Goal: Task Accomplishment & Management: Use online tool/utility

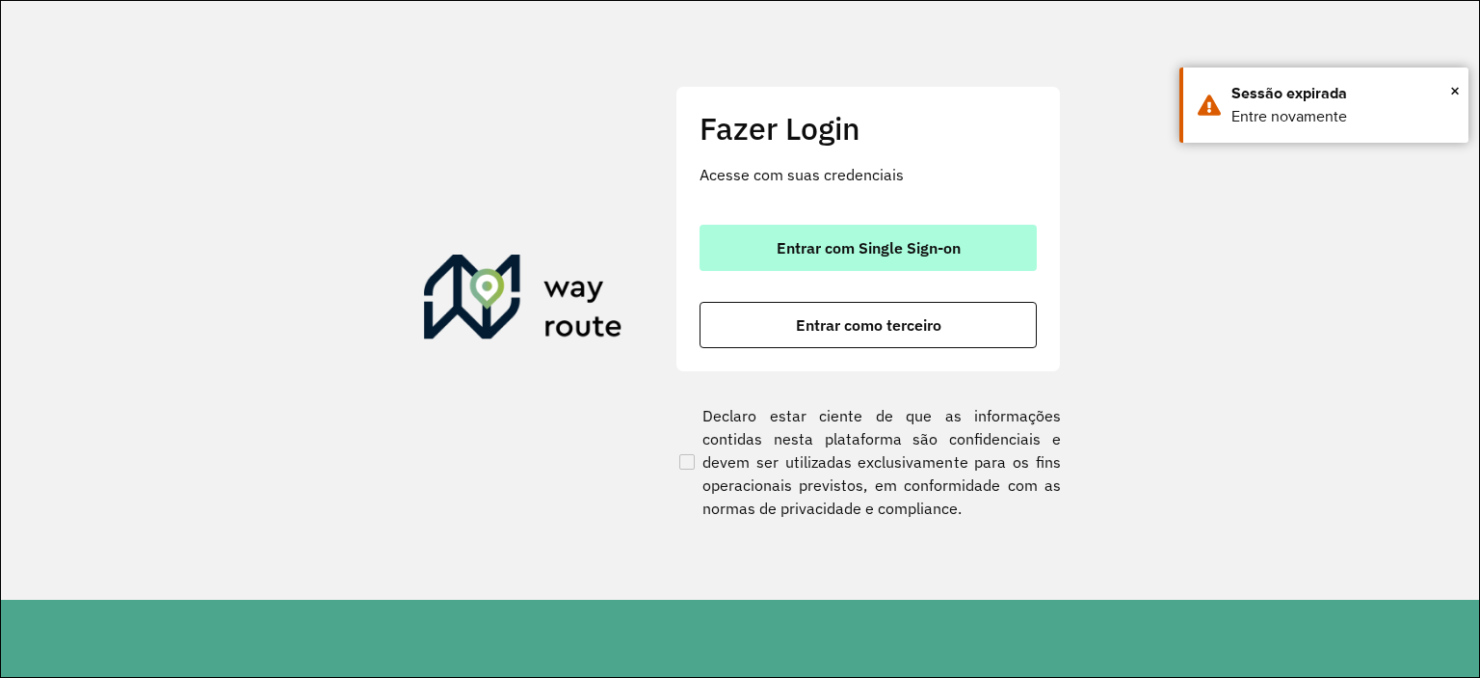
click at [923, 257] on button "Entrar com Single Sign-on" at bounding box center [868, 248] width 337 height 46
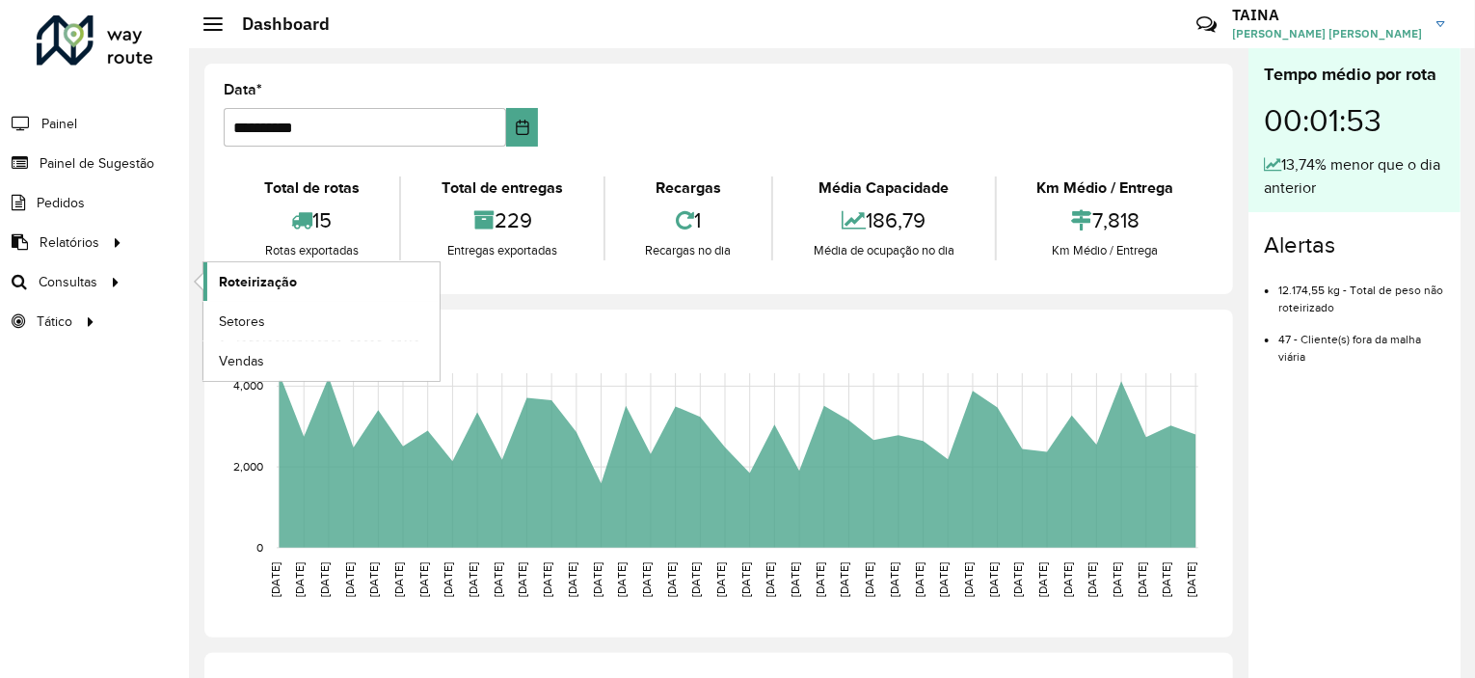
click at [227, 277] on span "Roteirização" at bounding box center [258, 282] width 78 height 20
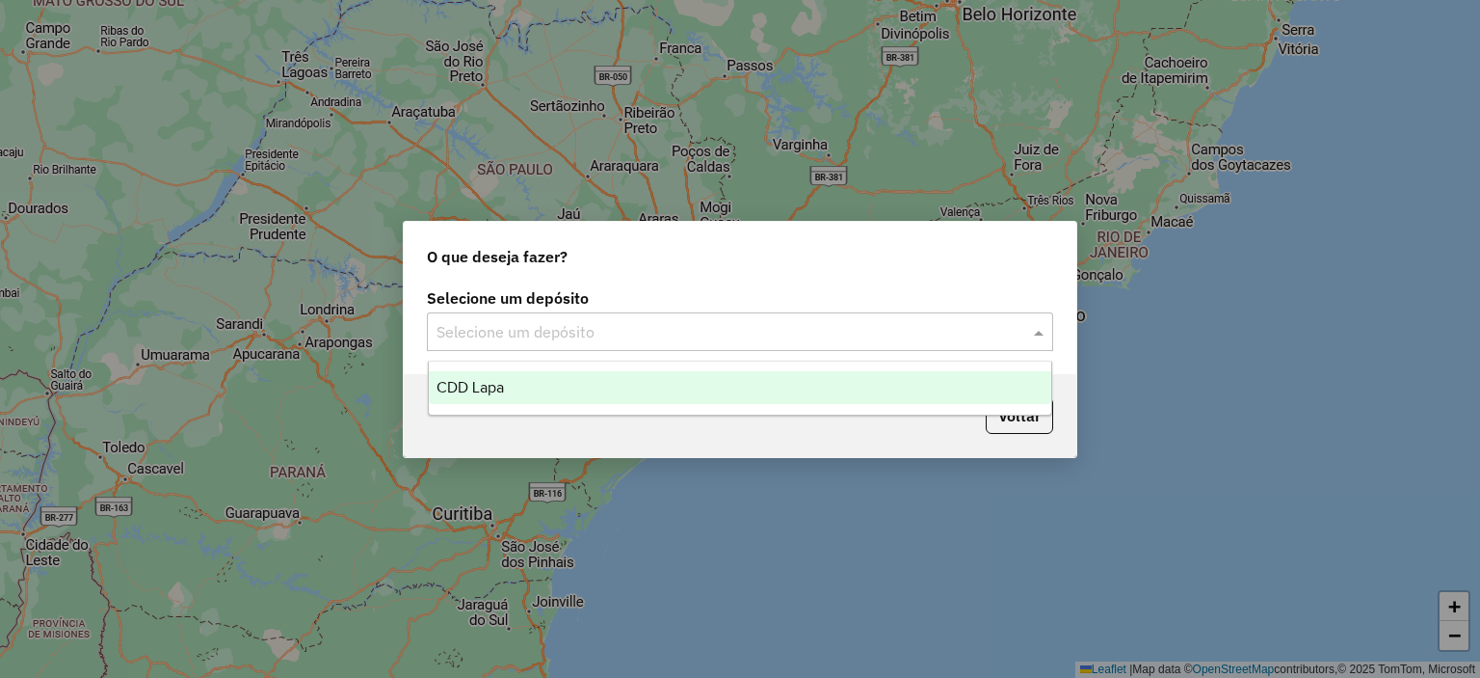
click at [644, 338] on input "text" at bounding box center [721, 332] width 569 height 23
click at [628, 401] on div "CDD Lapa" at bounding box center [741, 387] width 624 height 33
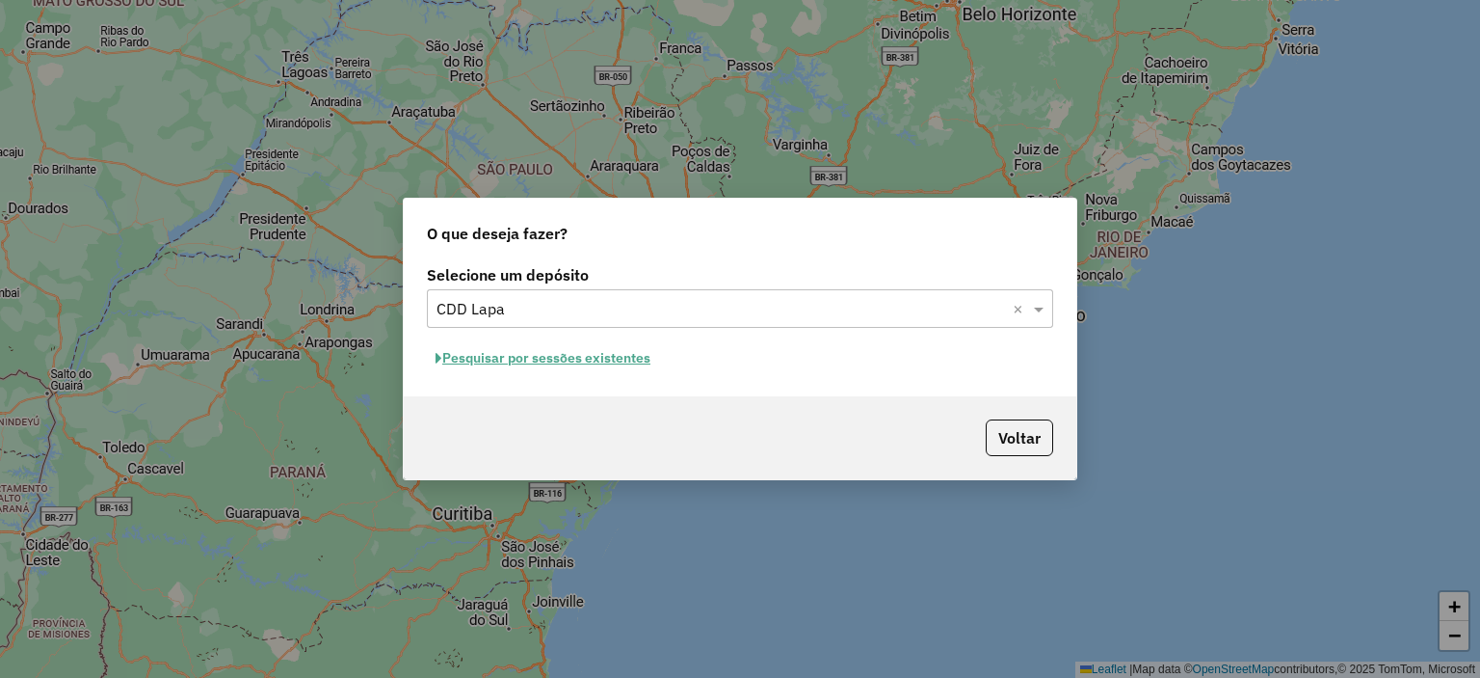
click at [609, 361] on button "Pesquisar por sessões existentes" at bounding box center [543, 358] width 232 height 30
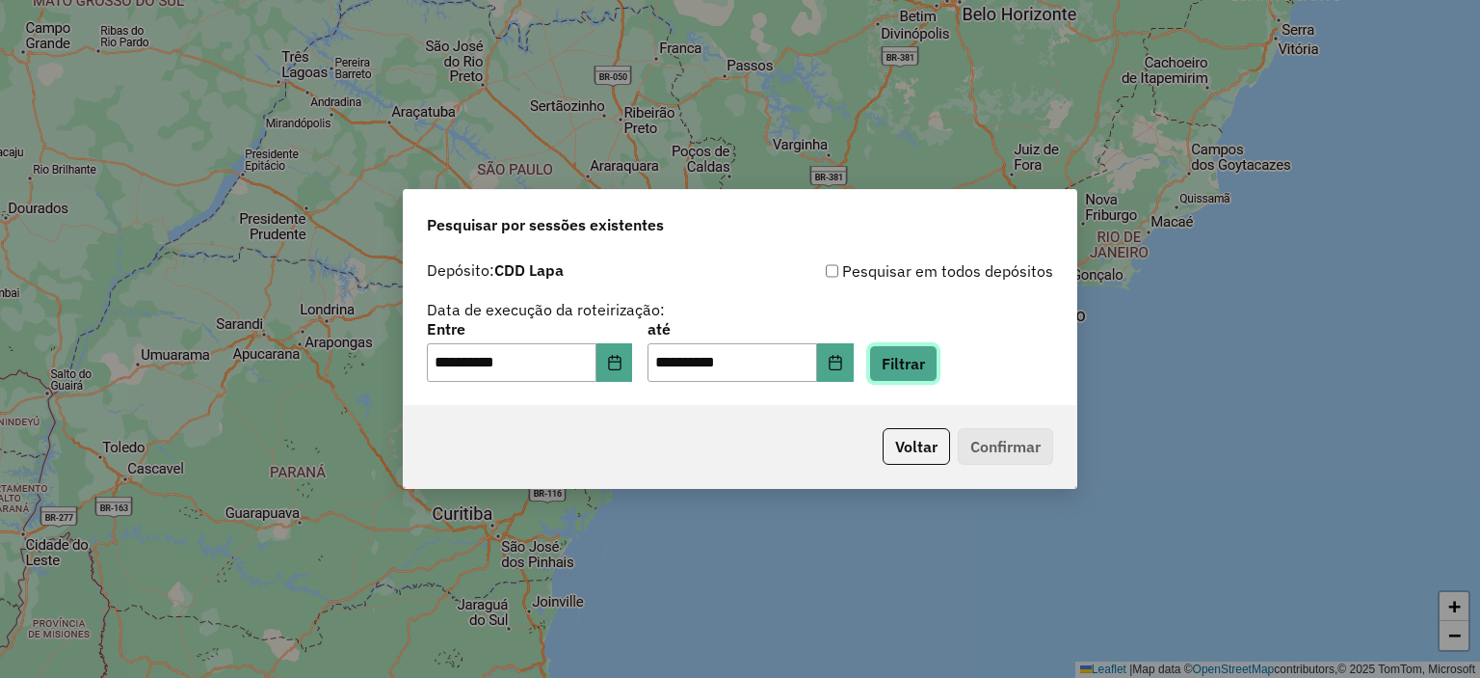
click at [938, 373] on button "Filtrar" at bounding box center [903, 363] width 68 height 37
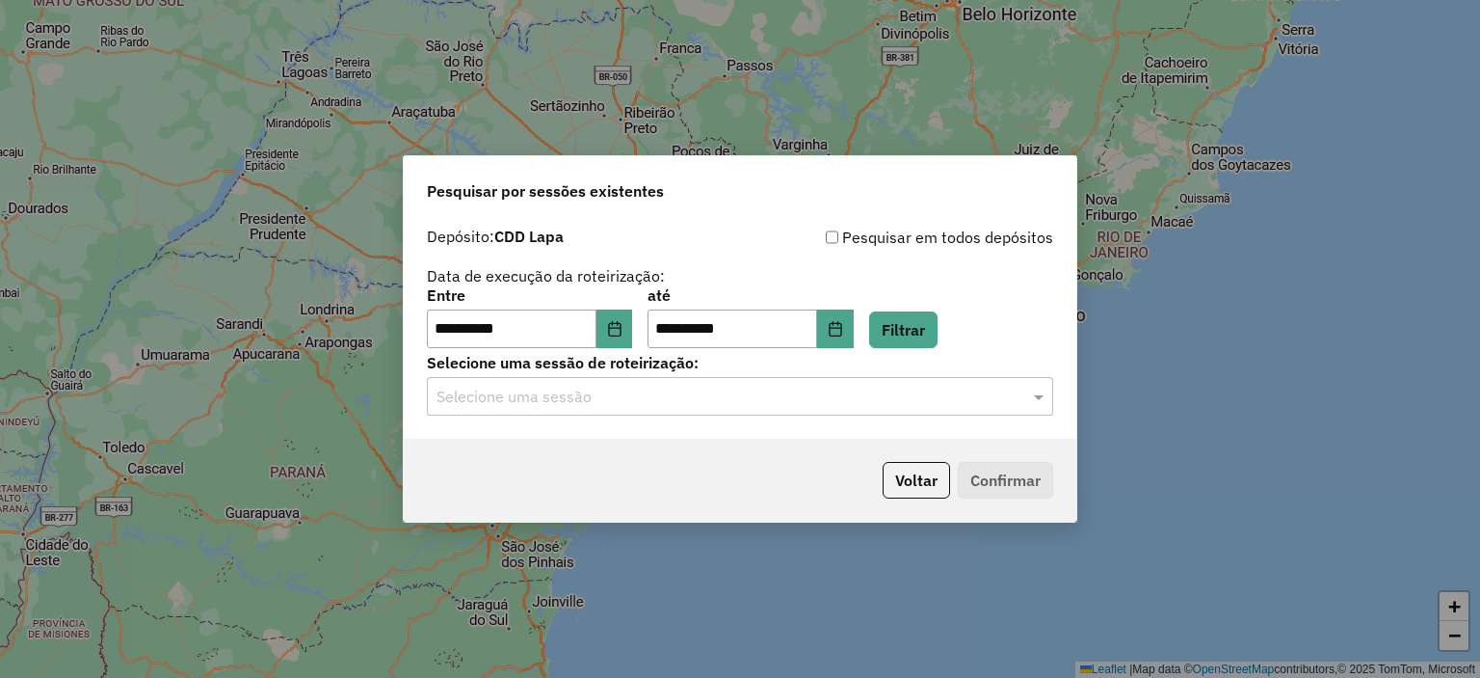
click at [867, 378] on div "Selecione uma sessão" at bounding box center [740, 396] width 626 height 39
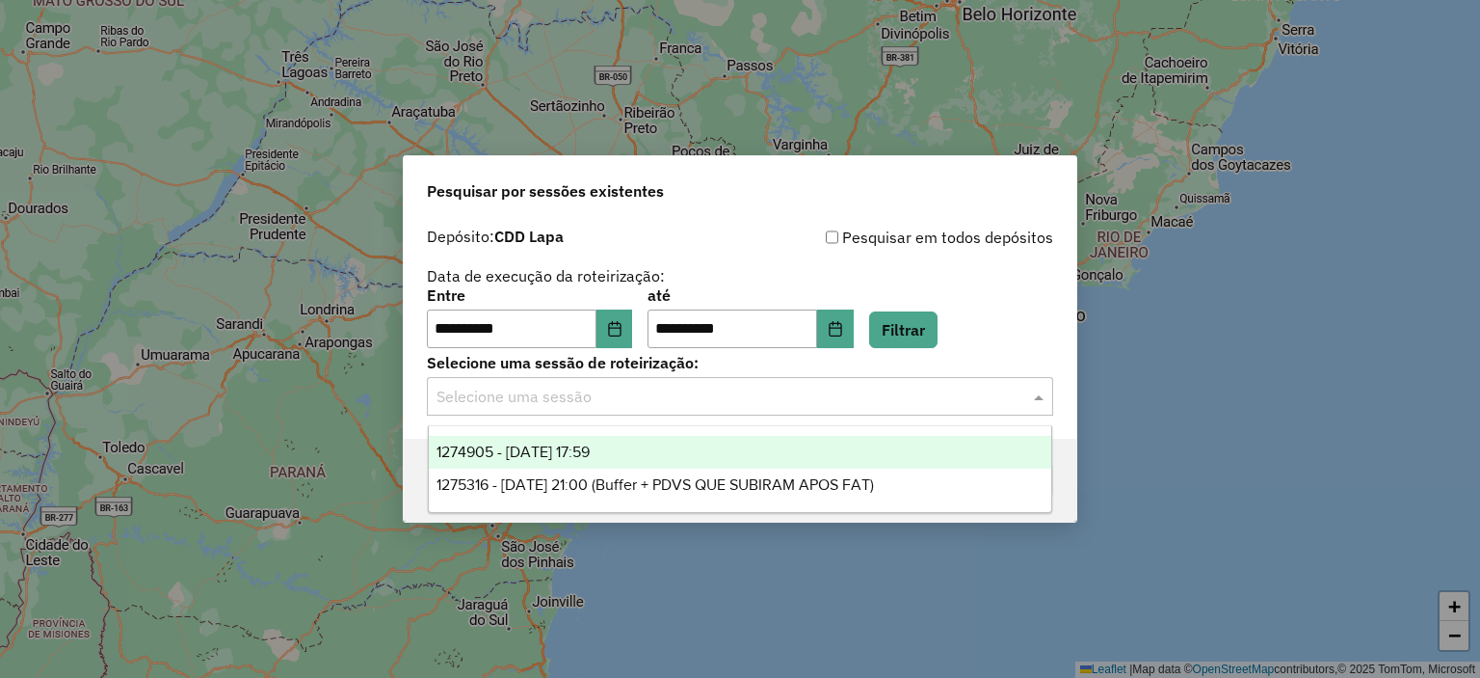
click at [660, 457] on div "1274905 - [DATE] 17:59" at bounding box center [741, 452] width 624 height 33
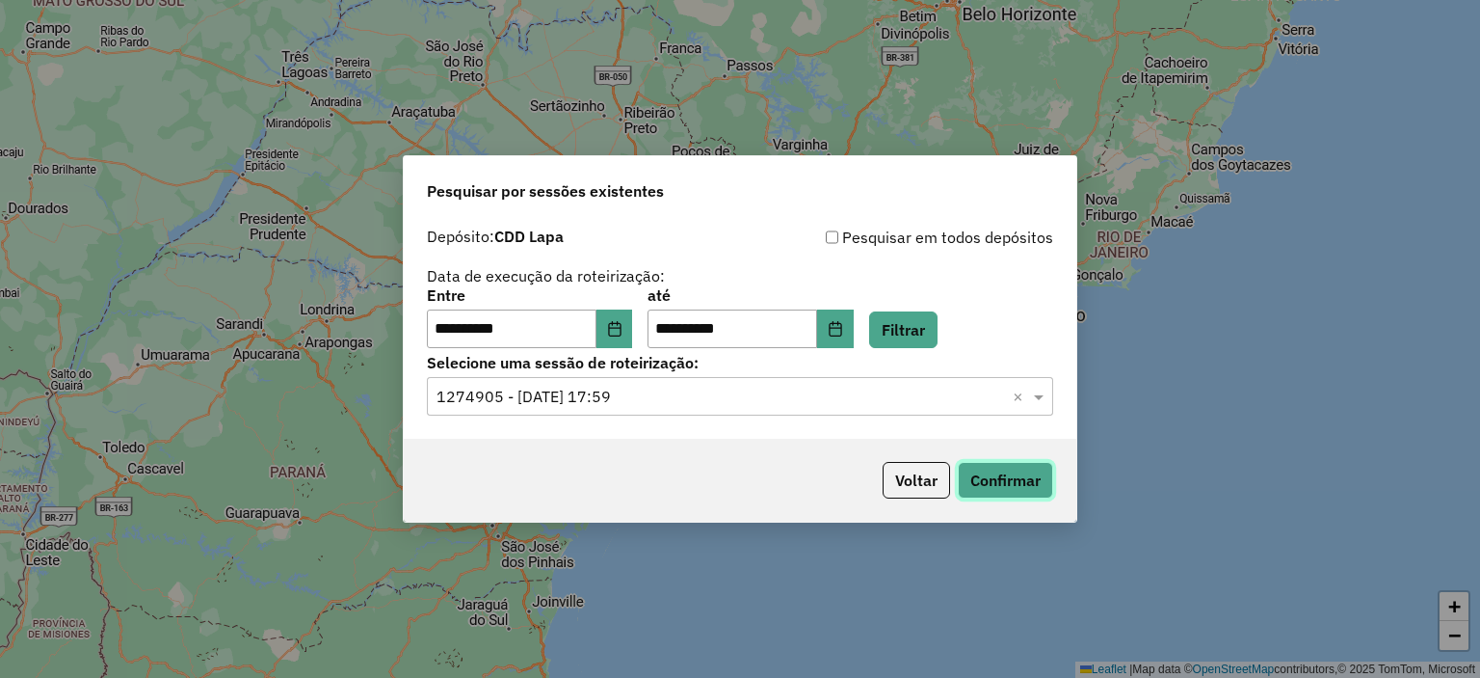
click at [985, 483] on button "Confirmar" at bounding box center [1005, 480] width 95 height 37
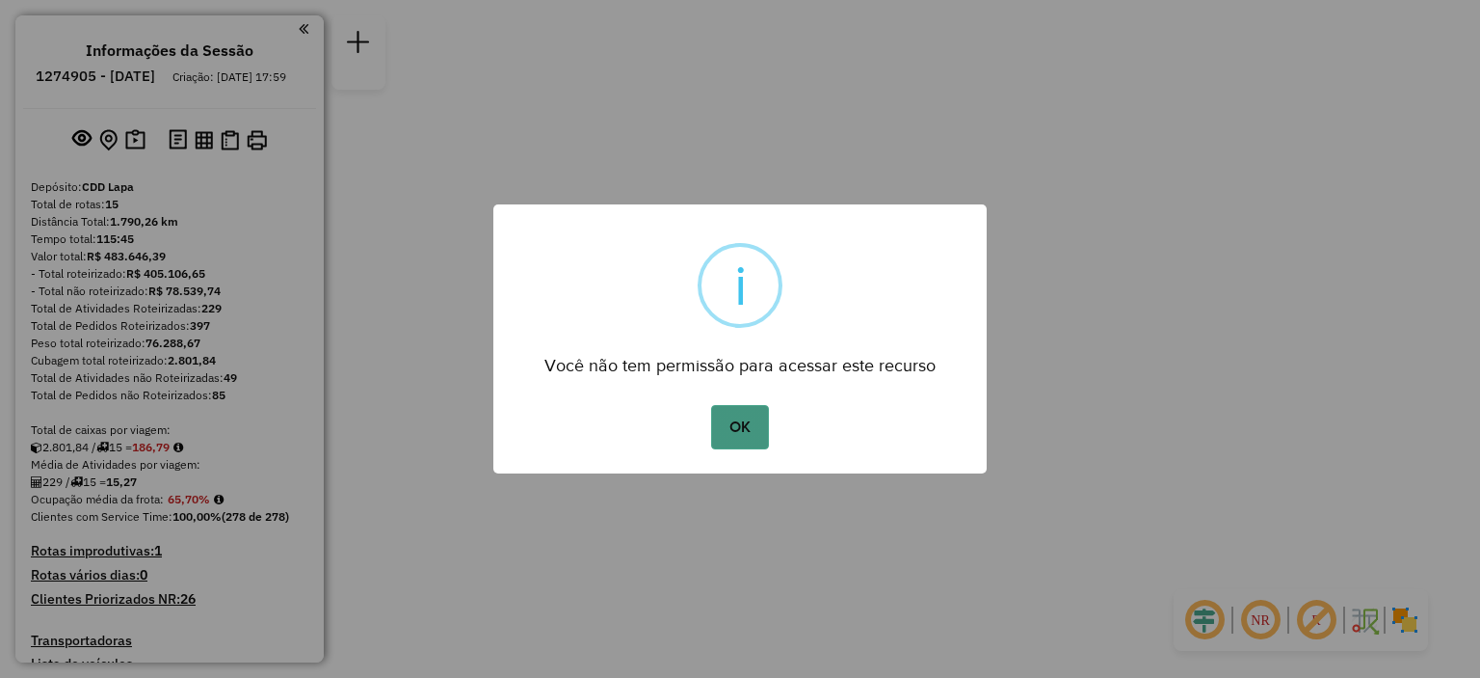
click at [732, 429] on button "OK" at bounding box center [739, 427] width 57 height 44
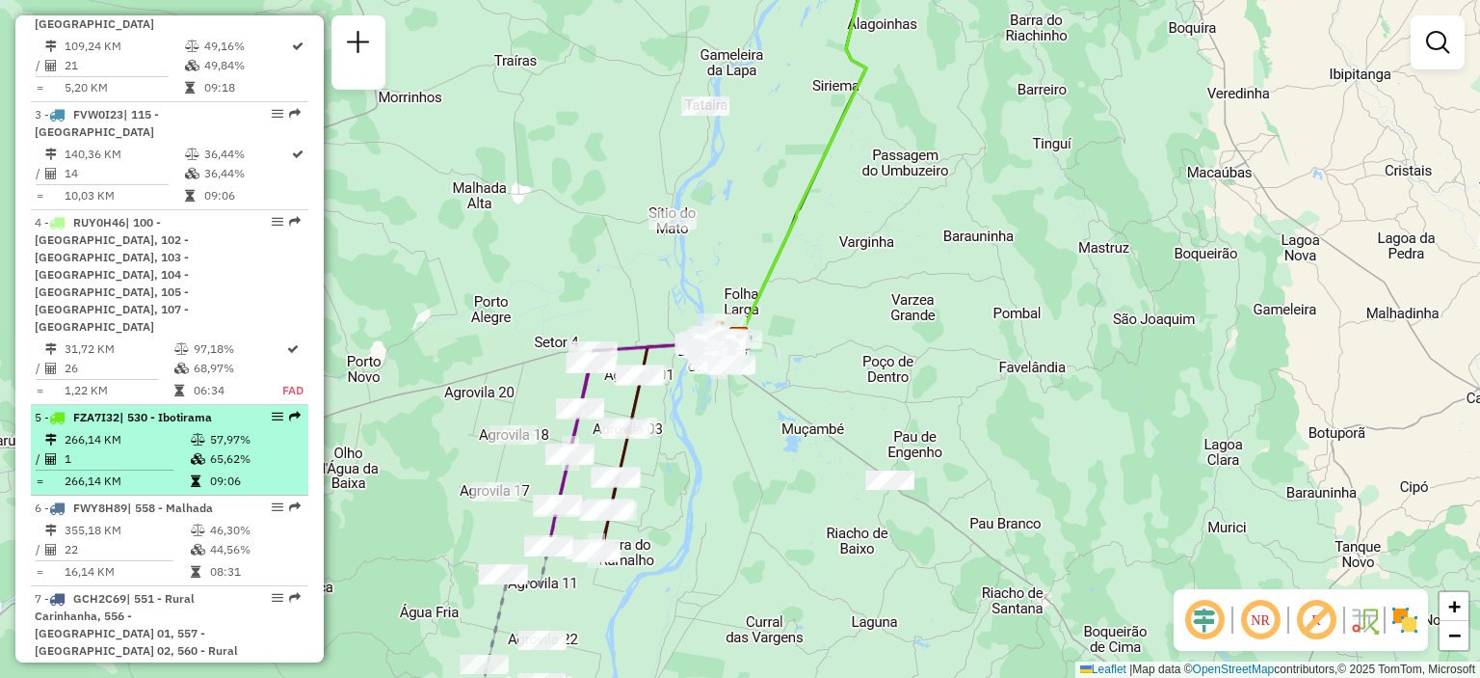
scroll to position [964, 0]
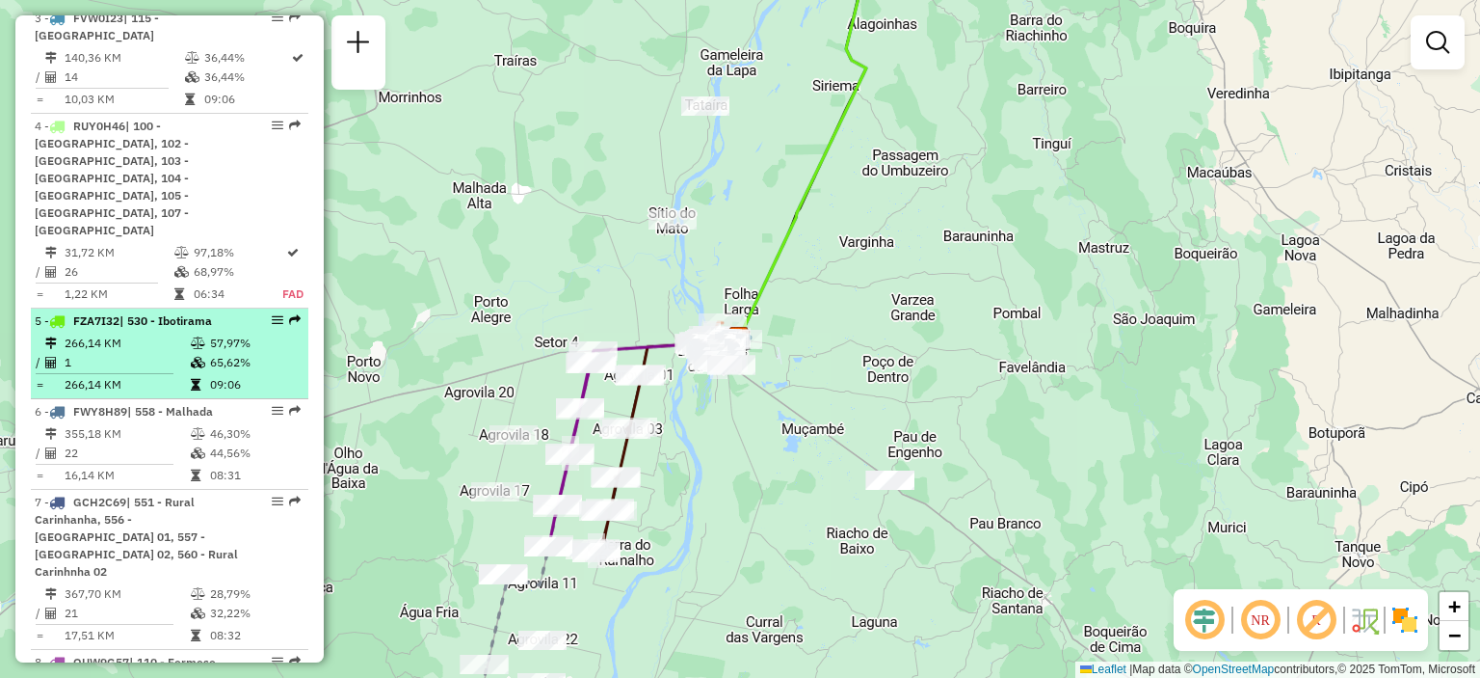
click at [235, 333] on td "57,97%" at bounding box center [255, 342] width 92 height 19
select select "**********"
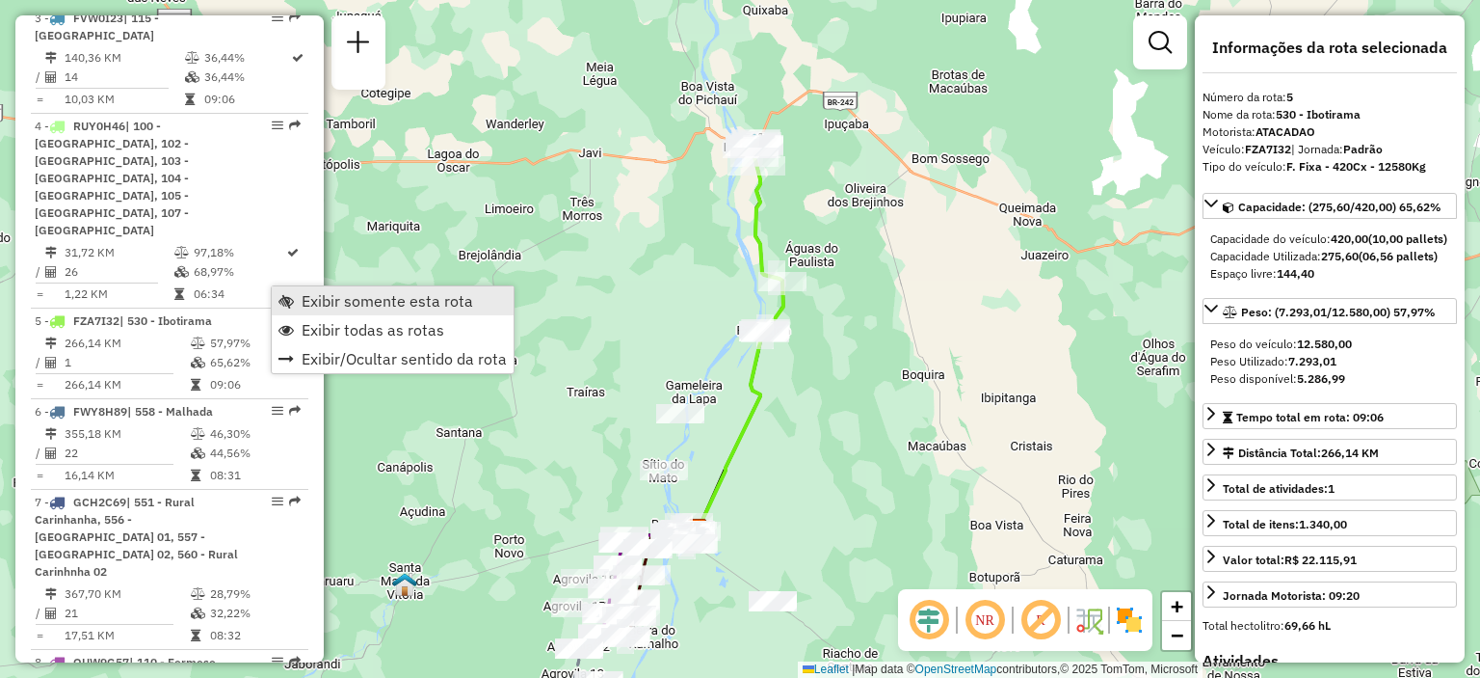
click at [294, 294] on link "Exibir somente esta rota" at bounding box center [393, 300] width 242 height 29
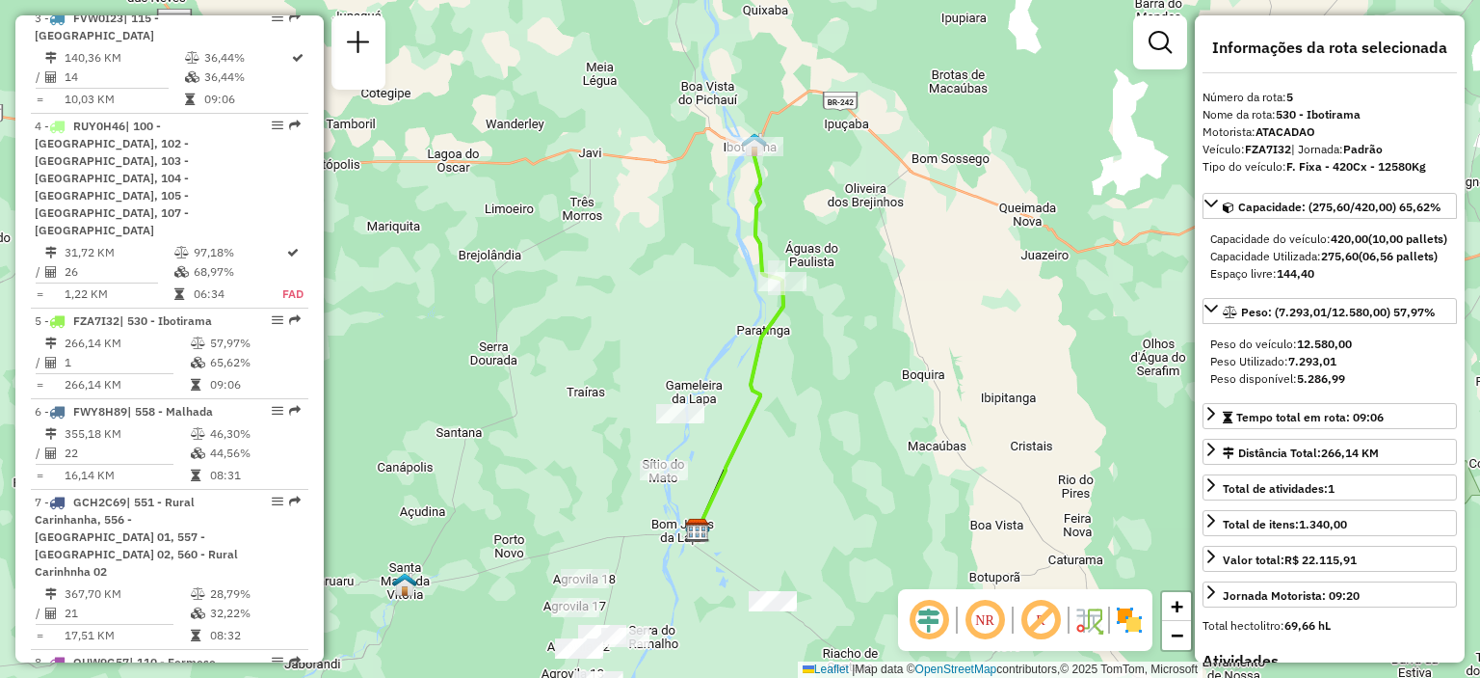
click at [982, 614] on em at bounding box center [985, 620] width 46 height 46
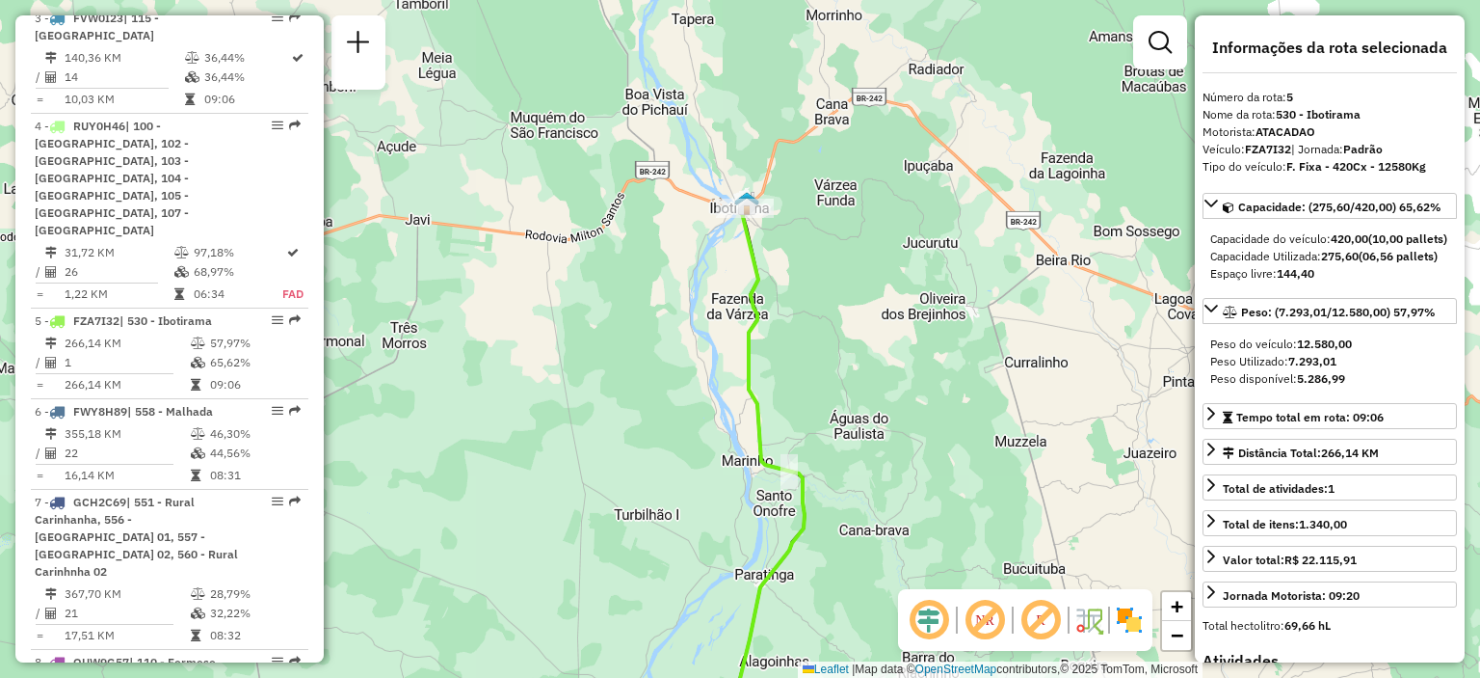
drag, startPoint x: 744, startPoint y: 88, endPoint x: 737, endPoint y: 351, distance: 263.2
click at [737, 351] on icon at bounding box center [717, 591] width 173 height 767
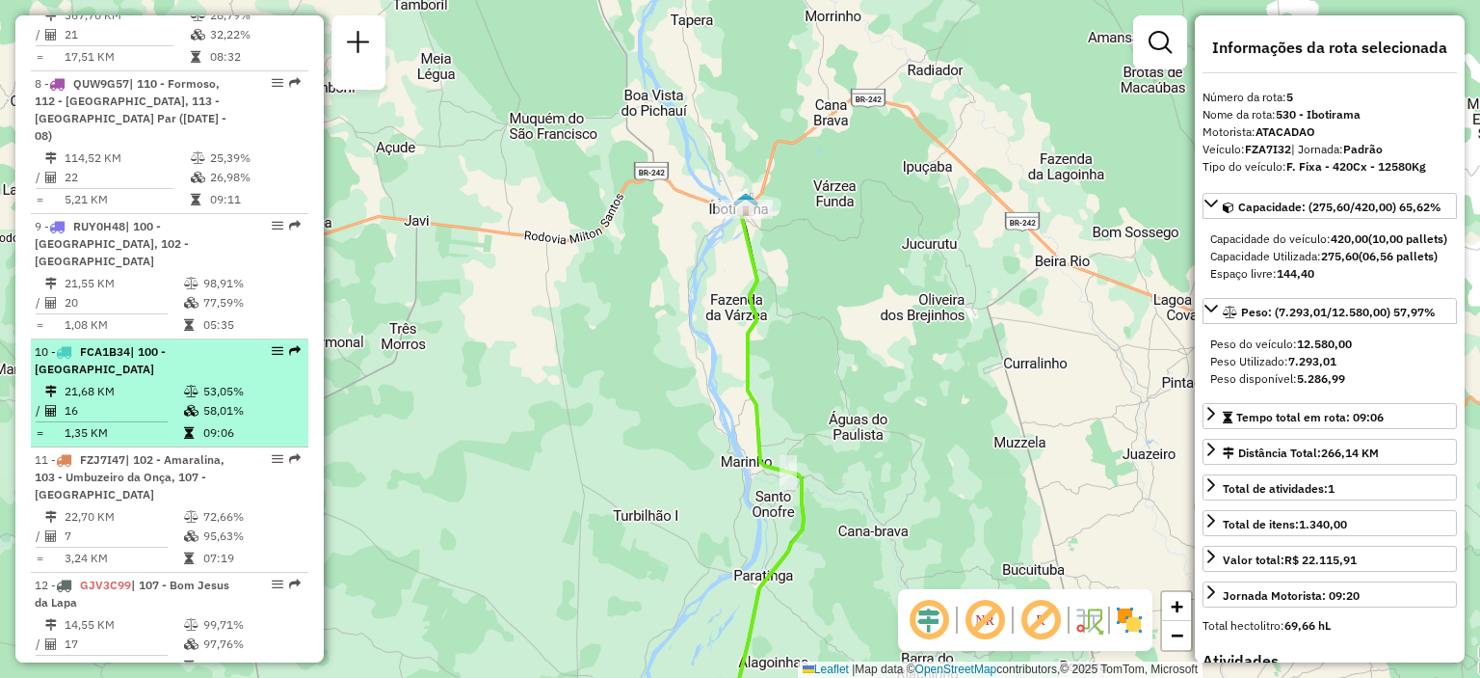
scroll to position [1735, 0]
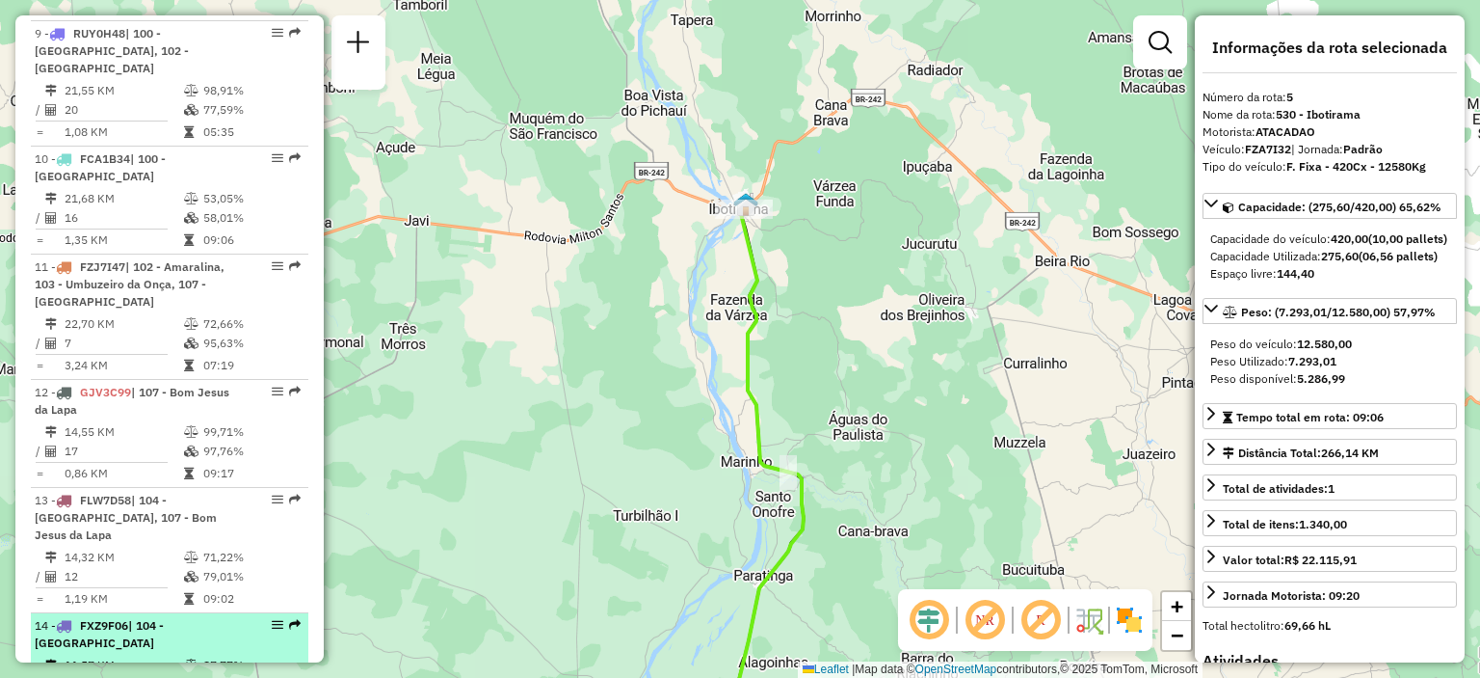
click at [147, 613] on li "14 - FXZ9F06 | 104 - Brasilandia 11,57 KM 87,77% / 3 99,07% = 3,86 KM 03:41" at bounding box center [170, 667] width 278 height 108
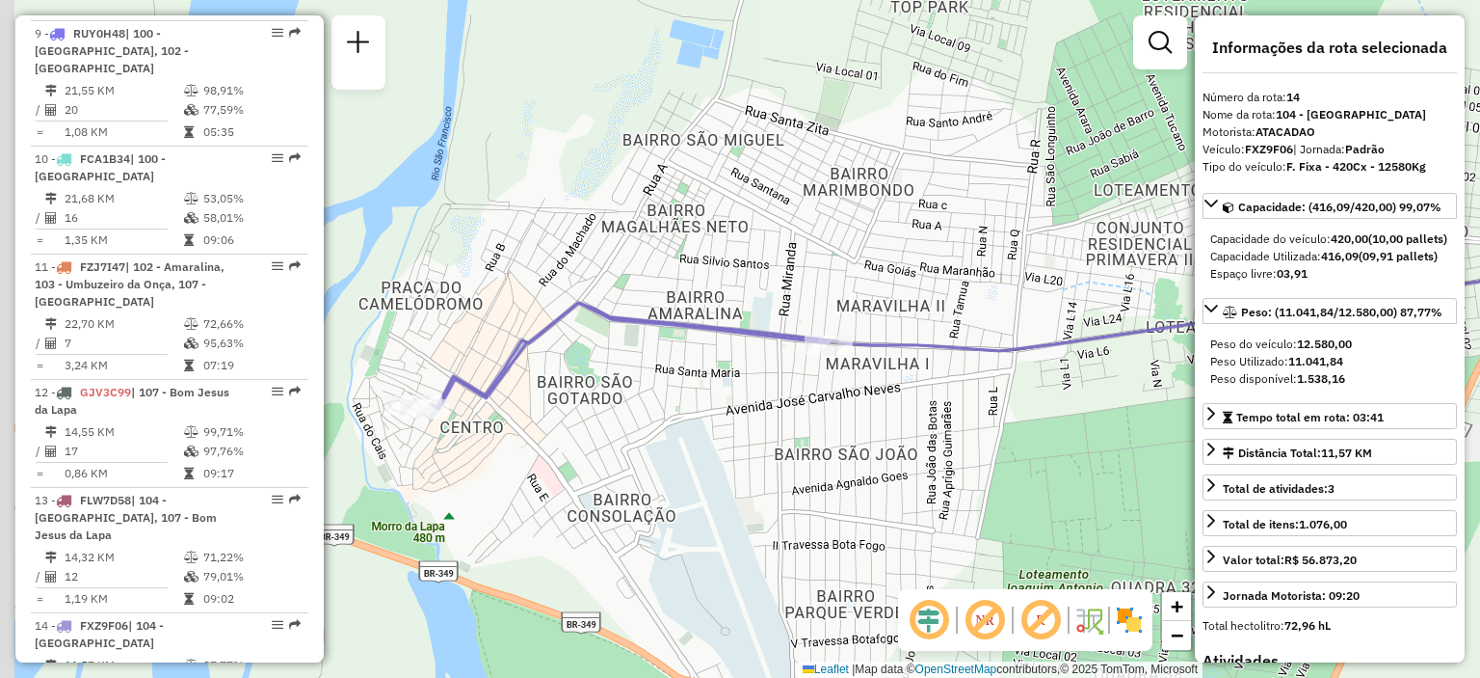
drag, startPoint x: 509, startPoint y: 395, endPoint x: 784, endPoint y: 384, distance: 274.9
click at [784, 384] on div "Janela de atendimento Grade de atendimento Capacidade Transportadoras Veículos …" at bounding box center [740, 339] width 1480 height 678
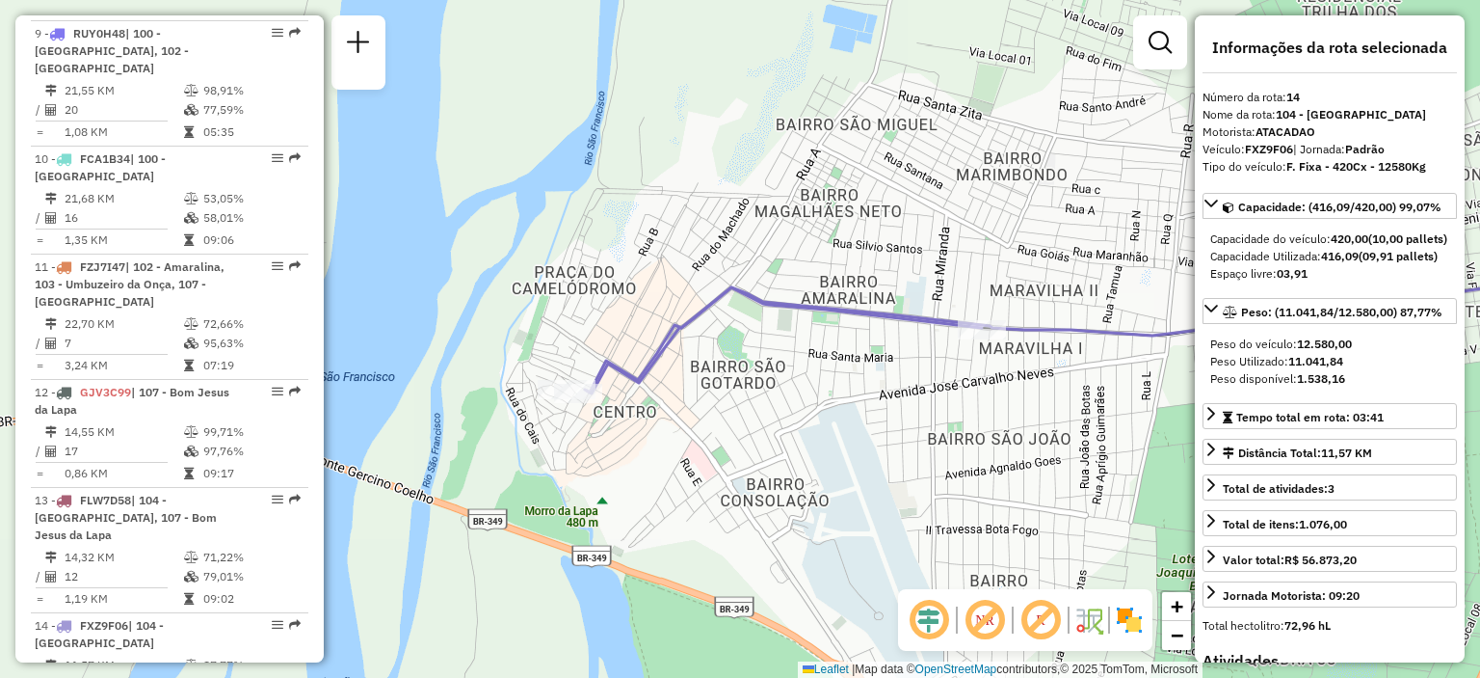
drag, startPoint x: 544, startPoint y: 390, endPoint x: 651, endPoint y: 384, distance: 107.2
click at [651, 384] on div "Janela de atendimento Grade de atendimento Capacidade Transportadoras Veículos …" at bounding box center [740, 339] width 1480 height 678
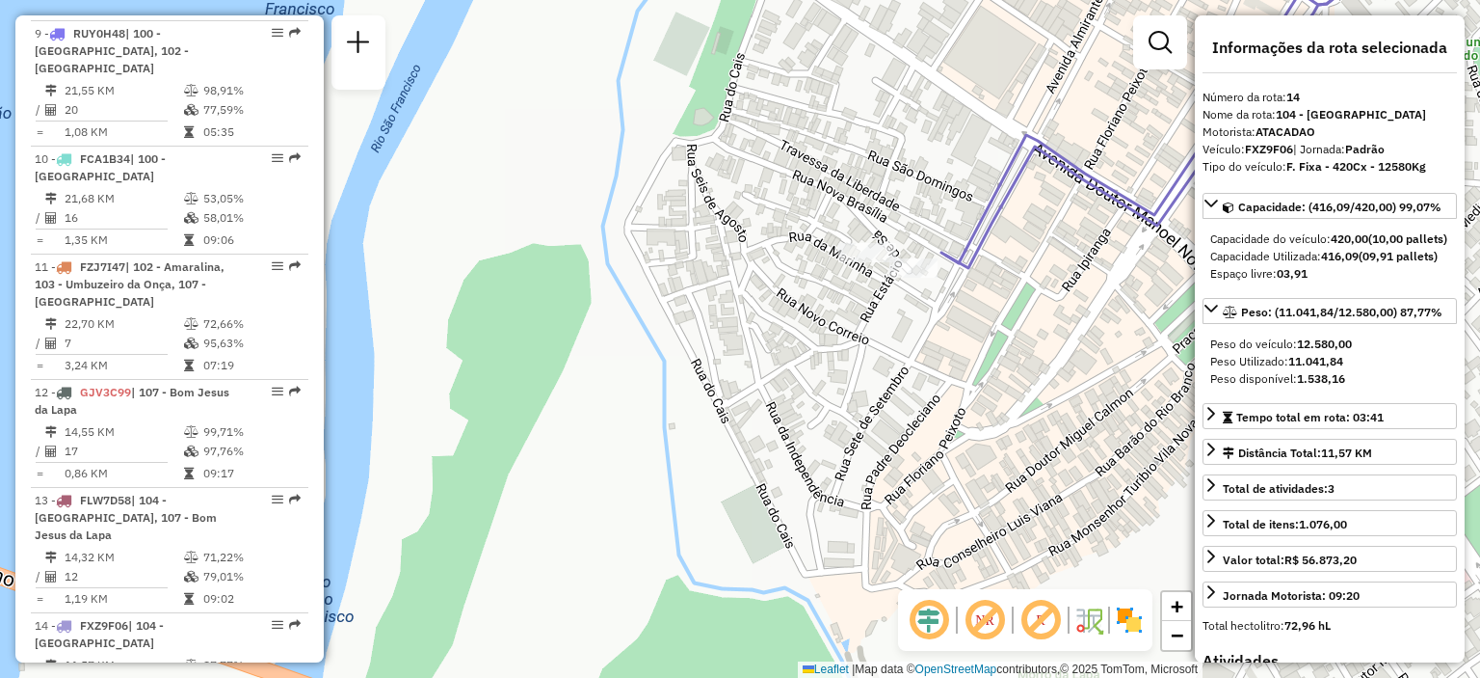
drag, startPoint x: 921, startPoint y: 317, endPoint x: 863, endPoint y: 335, distance: 61.6
click at [863, 335] on div "Janela de atendimento Grade de atendimento Capacidade Transportadoras Veículos …" at bounding box center [740, 339] width 1480 height 678
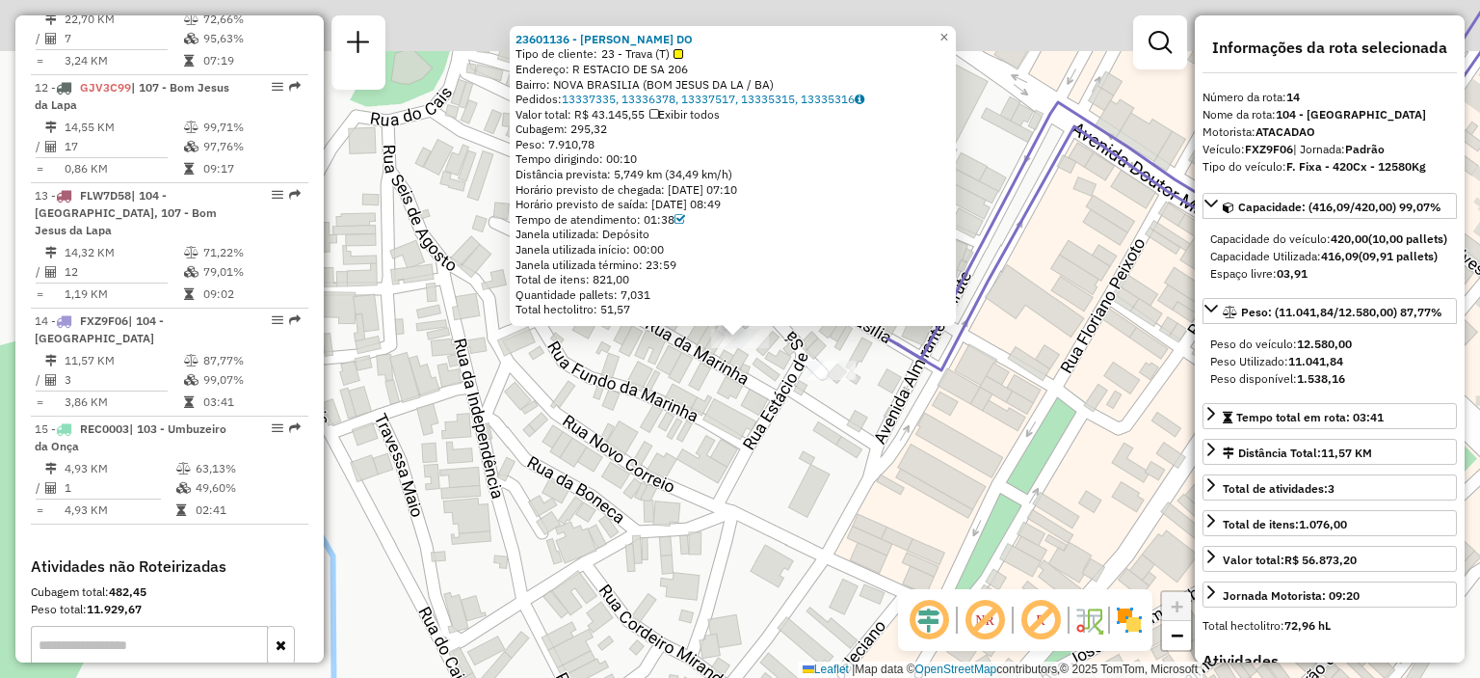
scroll to position [2129, 0]
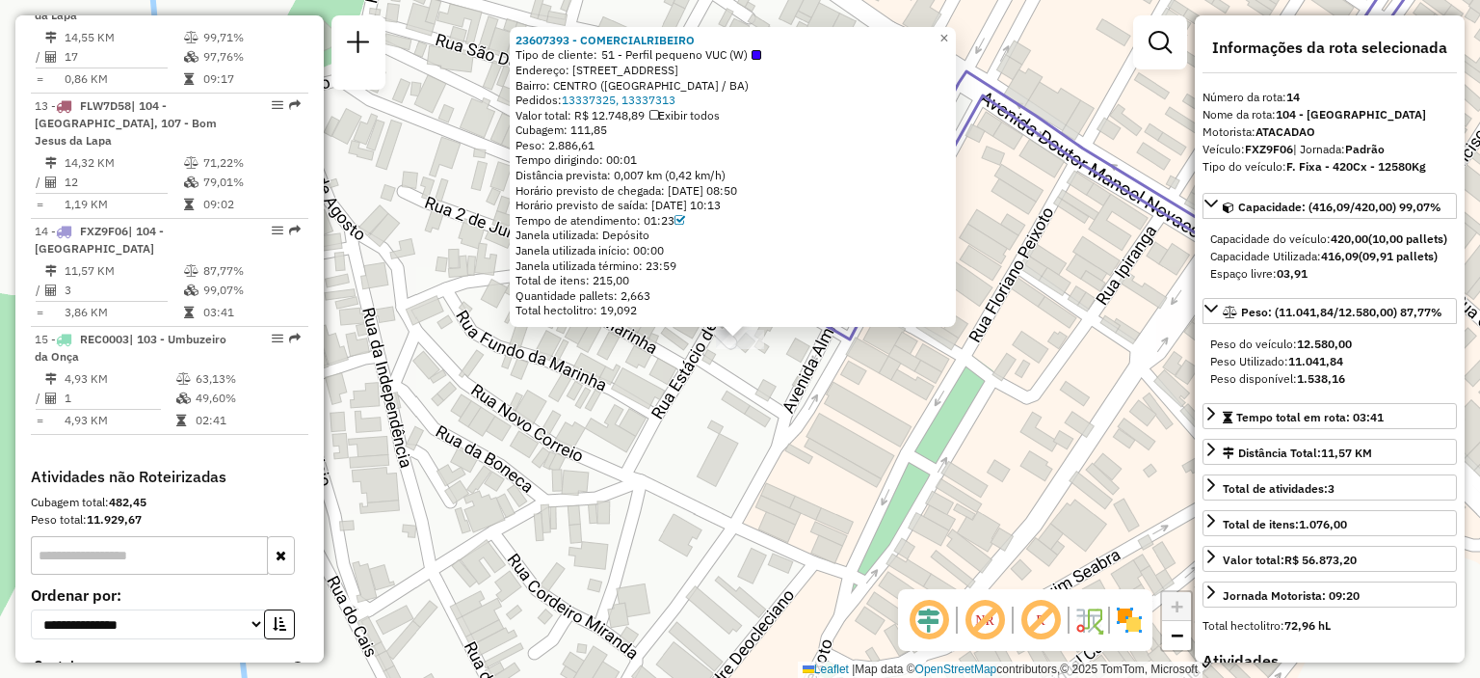
click at [612, 401] on div "23607393 - COMERCIALRIBEIRO Tipo de cliente: 51 - Perfil pequeno VUC (W) Endere…" at bounding box center [740, 339] width 1480 height 678
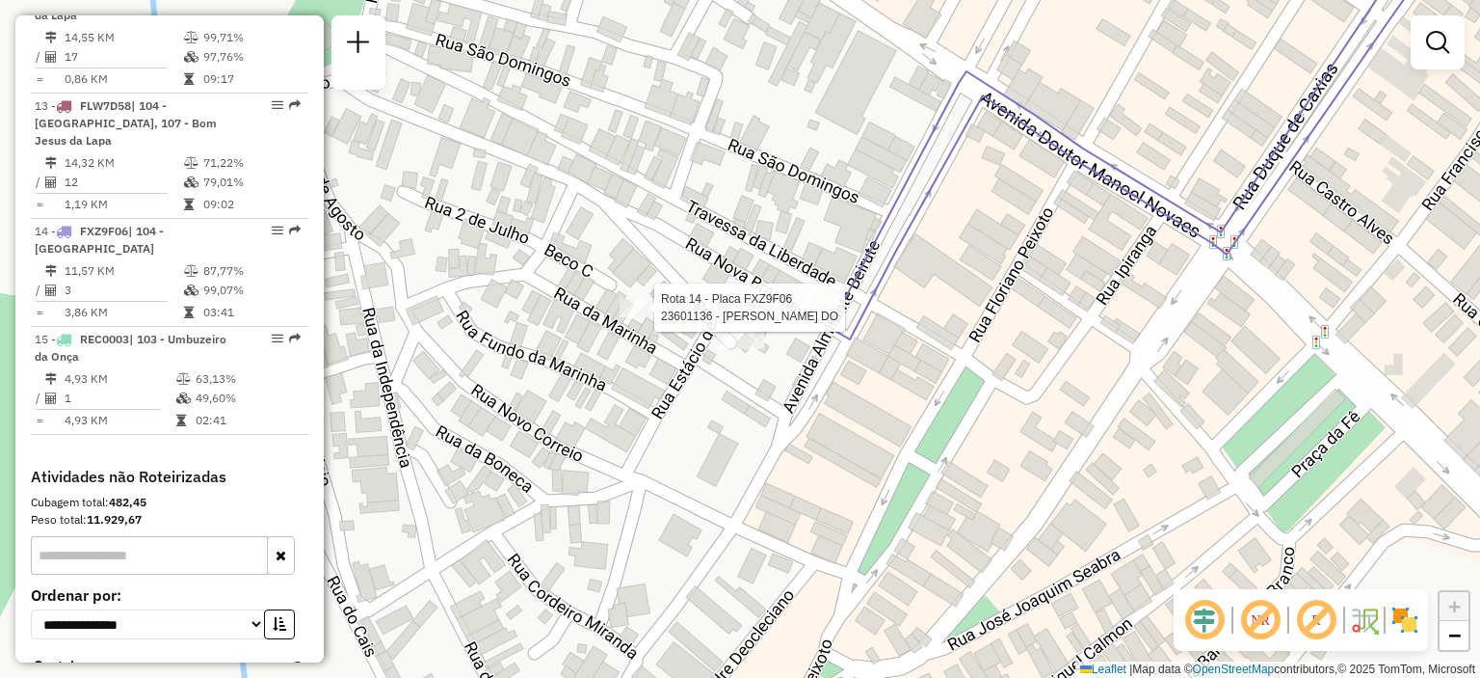
select select "**********"
